Goal: Complete application form

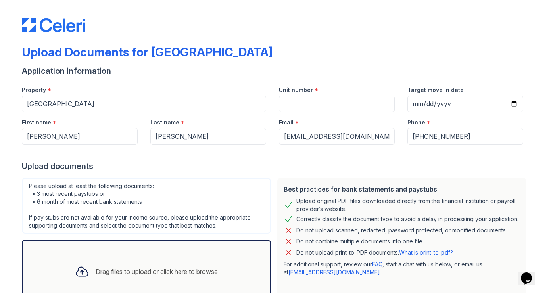
scroll to position [61, 0]
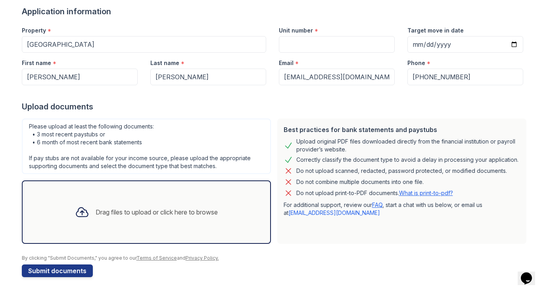
click at [129, 209] on div "Drag files to upload or click here to browse" at bounding box center [157, 212] width 122 height 10
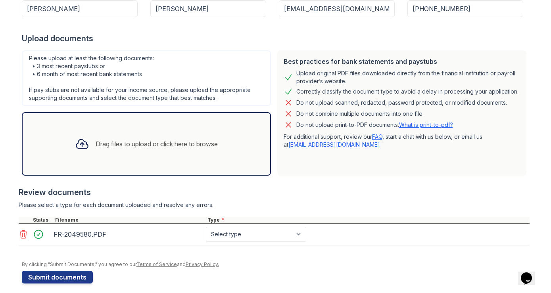
scroll to position [135, 0]
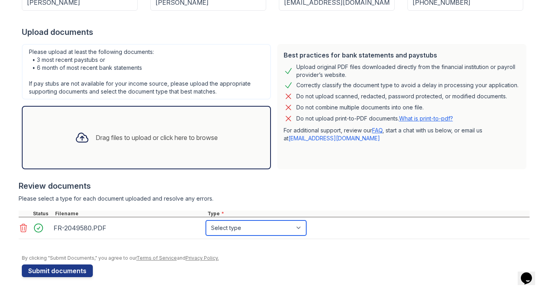
click at [245, 226] on select "Select type Paystub Bank Statement Offer Letter Tax Documents Benefit Award Let…" at bounding box center [256, 228] width 100 height 15
select select "benefit_award_letter"
click at [206, 221] on select "Select type Paystub Bank Statement Offer Letter Tax Documents Benefit Award Let…" at bounding box center [256, 228] width 100 height 15
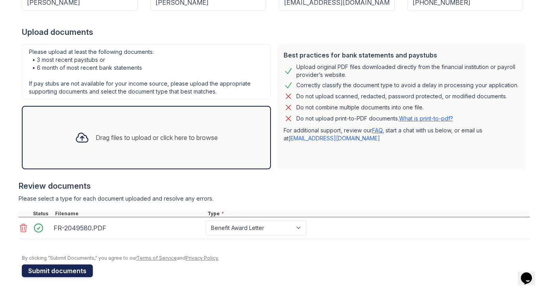
click at [70, 273] on button "Submit documents" at bounding box center [57, 271] width 71 height 13
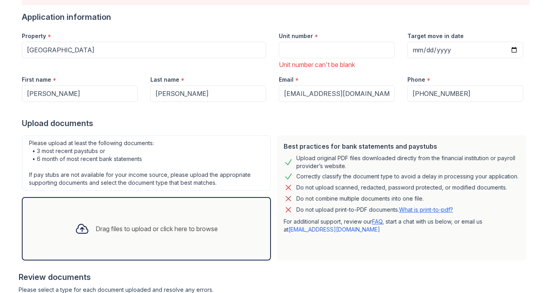
scroll to position [71, 0]
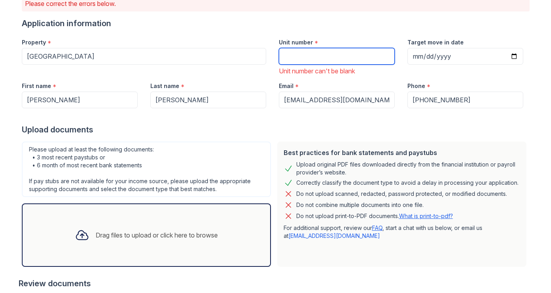
click at [318, 55] on input "Unit number" at bounding box center [337, 56] width 116 height 17
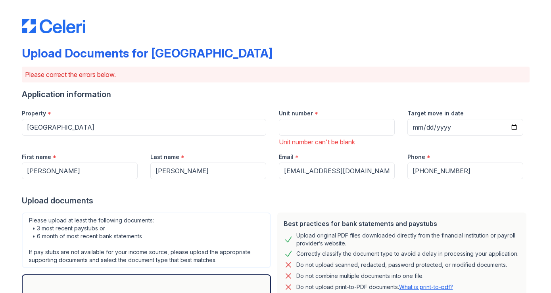
click at [349, 142] on div "Unit number can't be blank" at bounding box center [337, 142] width 116 height 10
click at [328, 127] on input "Unit number" at bounding box center [337, 127] width 116 height 17
type input "8101"
click at [446, 132] on input "Target move in date" at bounding box center [465, 127] width 116 height 17
click at [509, 129] on input "Target move in date" at bounding box center [465, 127] width 116 height 17
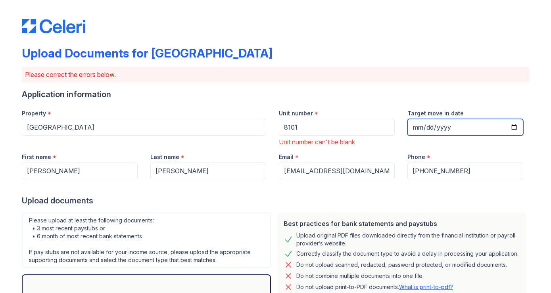
type input "[DATE]"
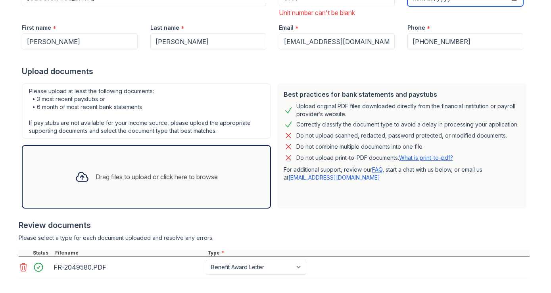
scroll to position [194, 0]
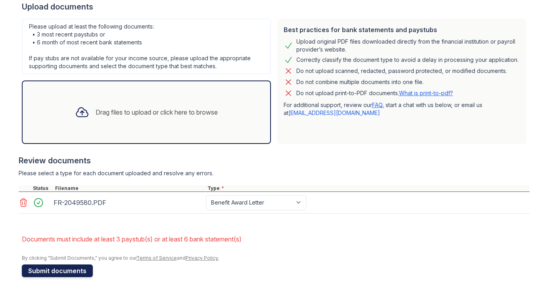
click at [63, 271] on button "Submit documents" at bounding box center [57, 271] width 71 height 13
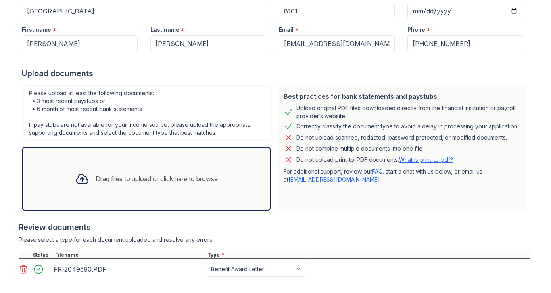
scroll to position [183, 0]
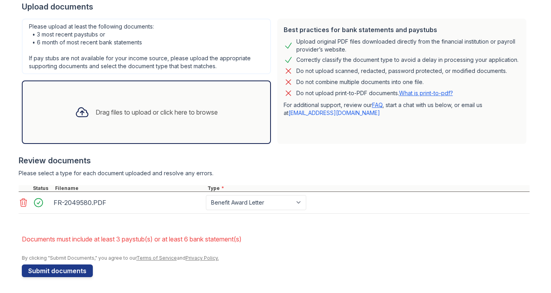
click at [377, 104] on link "FAQ" at bounding box center [377, 105] width 10 height 7
click at [366, 178] on div at bounding box center [274, 181] width 511 height 8
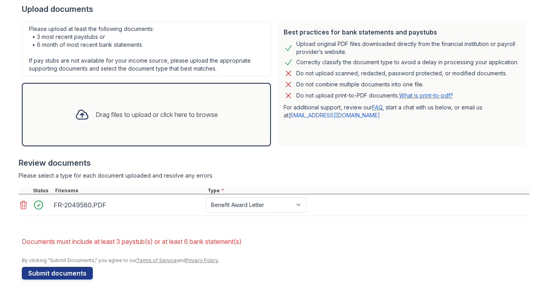
scroll to position [182, 0]
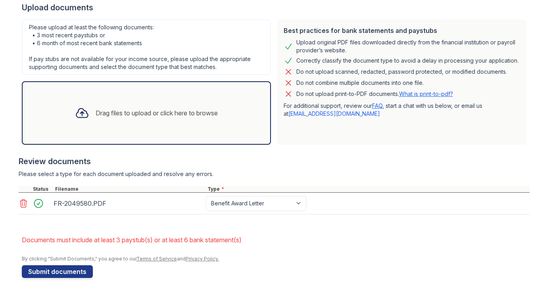
click at [438, 94] on link "What is print-to-pdf?" at bounding box center [426, 93] width 54 height 7
click at [196, 104] on div "Drag files to upload or click here to browse" at bounding box center [146, 113] width 155 height 27
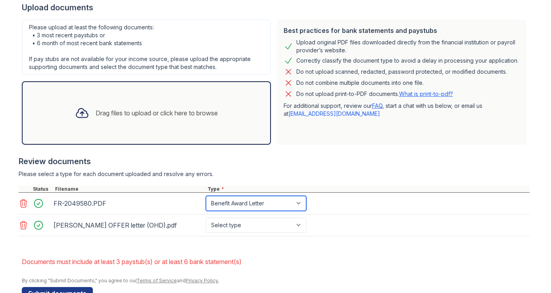
click at [288, 203] on select "Paystub Bank Statement Offer Letter Tax Documents Benefit Award Letter Investme…" at bounding box center [256, 203] width 100 height 15
click at [206, 196] on select "Paystub Bank Statement Offer Letter Tax Documents Benefit Award Letter Investme…" at bounding box center [256, 203] width 100 height 15
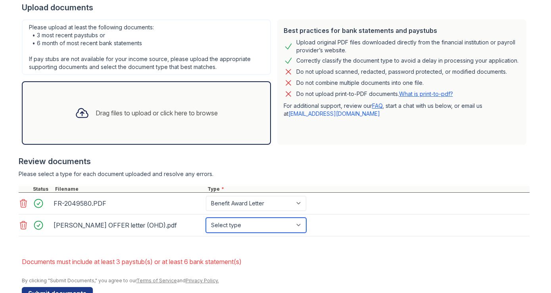
click at [284, 224] on select "Select type Paystub Bank Statement Offer Letter Tax Documents Benefit Award Let…" at bounding box center [256, 225] width 100 height 15
select select "offer_letter"
click at [206, 218] on select "Select type Paystub Bank Statement Offer Letter Tax Documents Benefit Award Let…" at bounding box center [256, 225] width 100 height 15
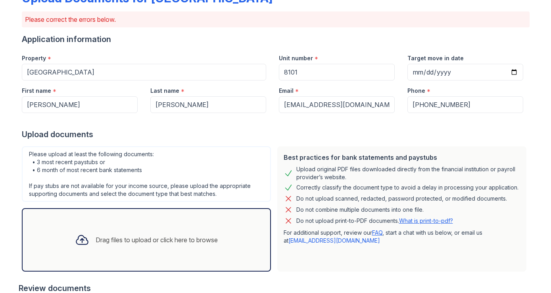
scroll to position [205, 0]
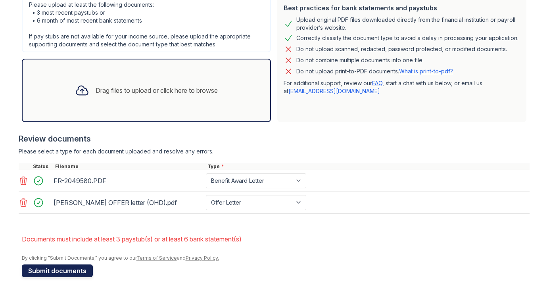
click at [77, 274] on button "Submit documents" at bounding box center [57, 271] width 71 height 13
click at [334, 92] on link "[EMAIL_ADDRESS][DOMAIN_NAME]" at bounding box center [334, 91] width 92 height 7
